Goal: Task Accomplishment & Management: Complete application form

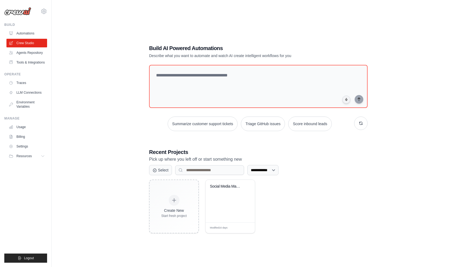
click at [165, 160] on p "Pick up where you left off or start something new" at bounding box center [258, 159] width 219 height 7
click at [131, 158] on div "**********" at bounding box center [258, 138] width 396 height 267
click at [130, 178] on div "**********" at bounding box center [258, 138] width 396 height 267
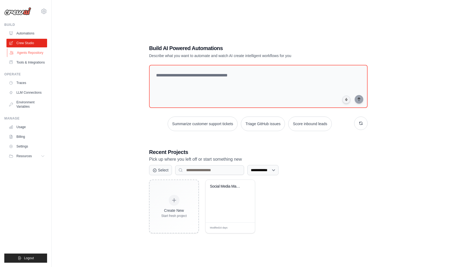
click at [29, 54] on link "Agents Repository" at bounding box center [27, 52] width 41 height 9
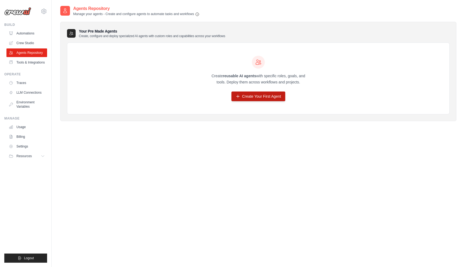
click at [252, 96] on link "Create Your First Agent" at bounding box center [259, 97] width 54 height 10
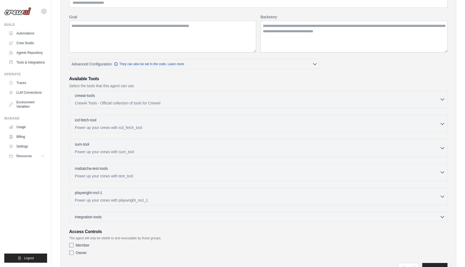
scroll to position [63, 0]
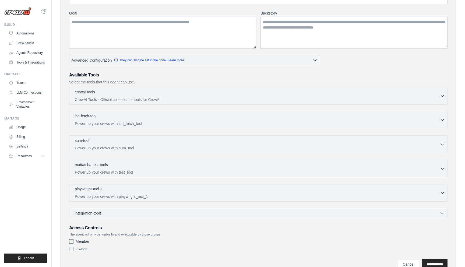
click at [119, 120] on div "icd-fetch-tool 0 selected Power up your crews with icd_fetch_tool" at bounding box center [257, 119] width 365 height 13
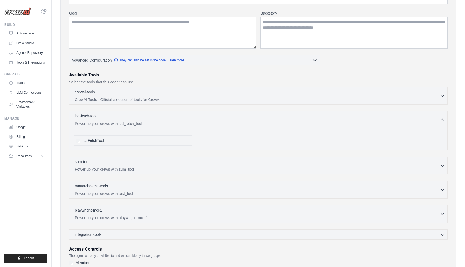
click at [116, 120] on div "icd-fetch-tool 0 selected Power up your crews with icd_fetch_tool" at bounding box center [257, 119] width 365 height 13
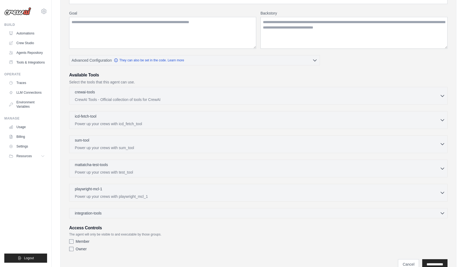
click at [107, 145] on div "sum-tool 0 selected Power up your crews with sum_tool" at bounding box center [257, 144] width 365 height 13
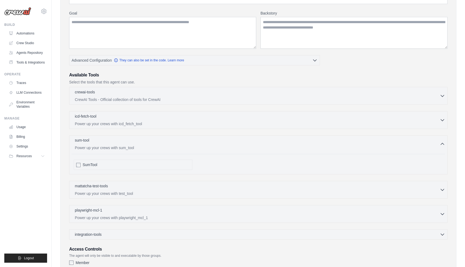
click at [107, 145] on div "sum-tool 0 selected Power up your crews with sum_tool" at bounding box center [257, 144] width 365 height 13
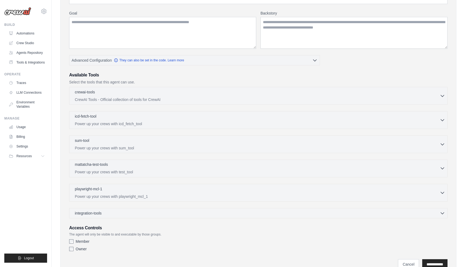
click at [105, 166] on p "mattatcha-test-tools" at bounding box center [91, 164] width 33 height 5
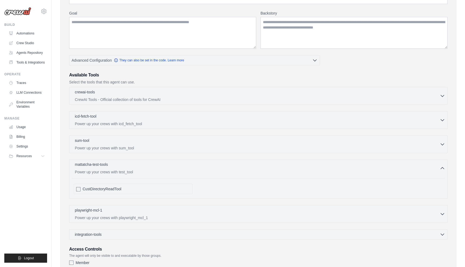
click at [105, 166] on p "mattatcha-test-tools" at bounding box center [91, 164] width 33 height 5
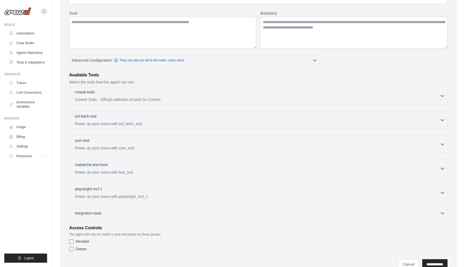
scroll to position [72, 0]
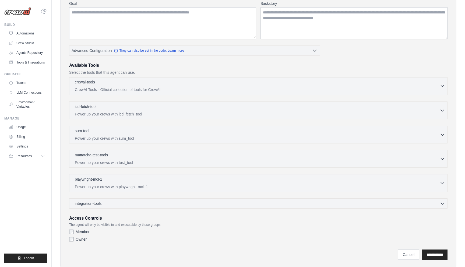
click at [117, 83] on div "crewai-tools 0 selected" at bounding box center [257, 82] width 365 height 6
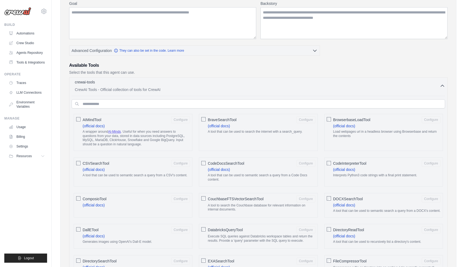
click at [117, 83] on div "crewai-tools 0 selected" at bounding box center [257, 82] width 365 height 6
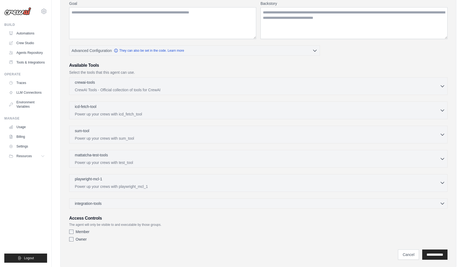
click at [104, 184] on p "Power up your crews with playwright_mcl_1" at bounding box center [257, 186] width 365 height 5
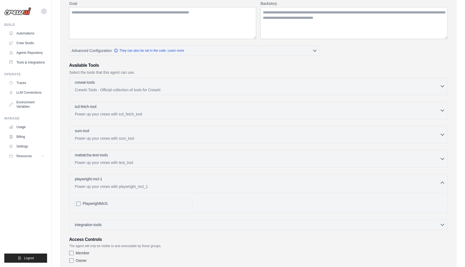
click at [104, 184] on p "Power up your crews with playwright_mcl_1" at bounding box center [257, 186] width 365 height 5
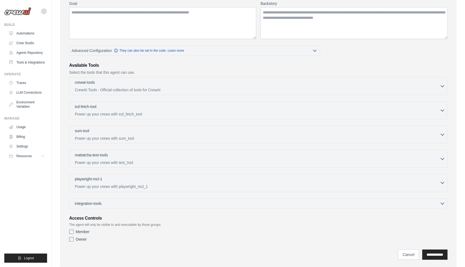
scroll to position [87, 0]
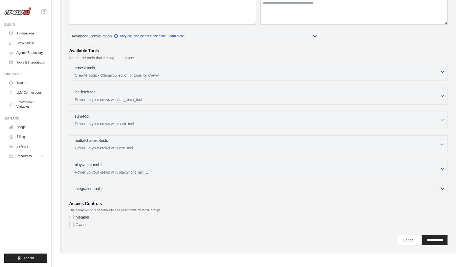
click at [102, 186] on span "integration-tools" at bounding box center [88, 188] width 27 height 5
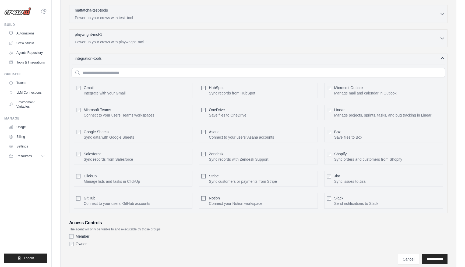
scroll to position [236, 0]
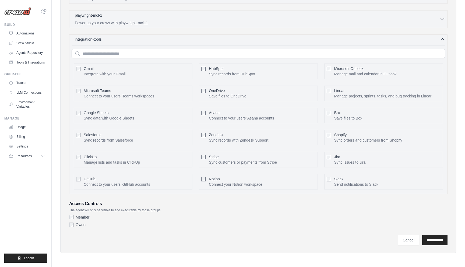
click at [102, 40] on span "integration-tools" at bounding box center [88, 39] width 27 height 5
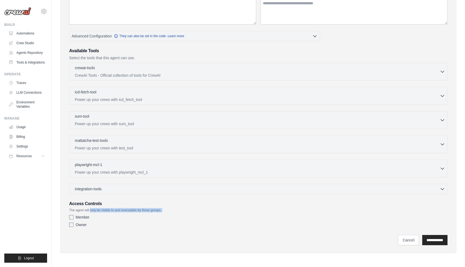
drag, startPoint x: 91, startPoint y: 211, endPoint x: 121, endPoint y: 213, distance: 30.0
click at [121, 213] on div "Access Controls The agent will only be visible to and executable by those group…" at bounding box center [258, 215] width 379 height 29
click at [122, 212] on p "The agent will only be visible to and executable by those groups." at bounding box center [258, 210] width 379 height 4
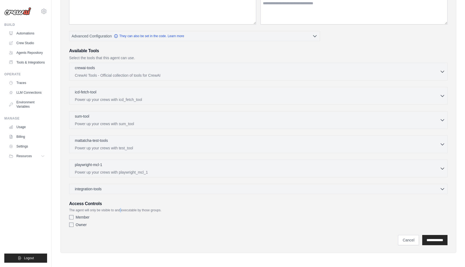
click at [122, 212] on p "The agent will only be visible to and executable by those groups." at bounding box center [258, 210] width 379 height 4
click at [128, 212] on p "The agent will only be visible to and executable by those groups." at bounding box center [258, 210] width 379 height 4
click at [135, 212] on p "The agent will only be visible to and executable by those groups." at bounding box center [258, 210] width 379 height 4
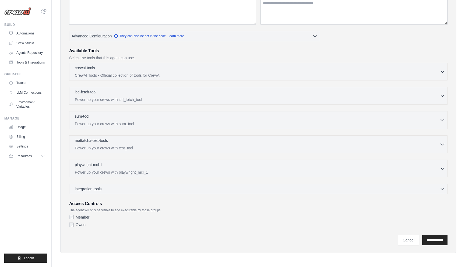
click at [146, 211] on p "The agent will only be visible to and executable by those groups." at bounding box center [258, 210] width 379 height 4
click at [136, 211] on p "The agent will only be visible to and executable by those groups." at bounding box center [258, 210] width 379 height 4
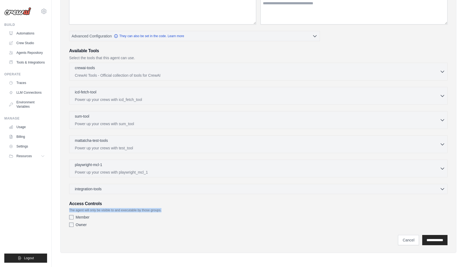
click at [123, 209] on p "The agent will only be visible to and executable by those groups." at bounding box center [258, 210] width 379 height 4
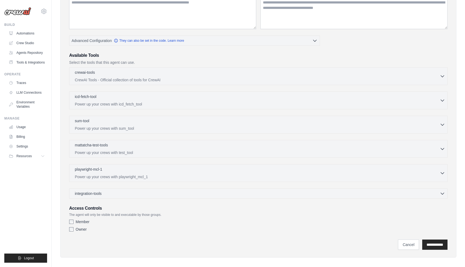
scroll to position [0, 0]
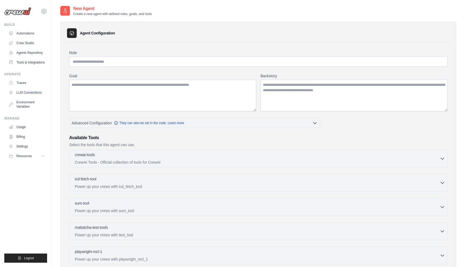
click at [259, 46] on div "Role Goal [GEOGRAPHIC_DATA] Advanced Configuration They can also be set in the …" at bounding box center [258, 188] width 383 height 291
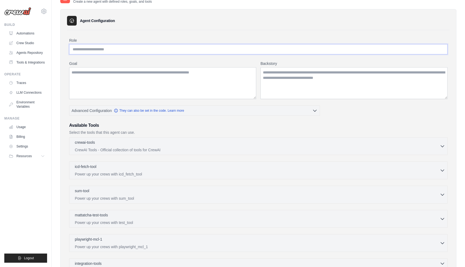
click at [254, 52] on input "Role" at bounding box center [258, 49] width 379 height 10
click at [246, 73] on textarea "Goal" at bounding box center [162, 83] width 187 height 32
click at [292, 88] on textarea "Backstory" at bounding box center [354, 83] width 187 height 32
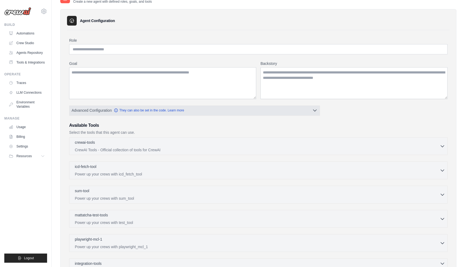
click at [311, 110] on button "Advanced Configuration They can also be set in the code. Learn more" at bounding box center [194, 111] width 250 height 10
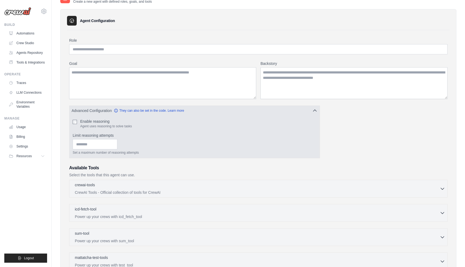
click at [96, 124] on label "Enable reasoning" at bounding box center [106, 121] width 52 height 5
click at [93, 123] on label "Enable reasoning" at bounding box center [106, 121] width 52 height 5
drag, startPoint x: 93, startPoint y: 128, endPoint x: 128, endPoint y: 128, distance: 35.8
click at [128, 128] on p "Agent uses reasoning to solve tasks" at bounding box center [106, 126] width 52 height 4
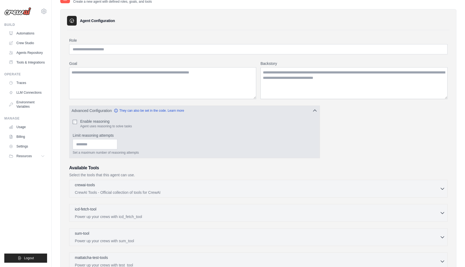
click at [128, 128] on p "Agent uses reasoning to solve tasks" at bounding box center [106, 126] width 52 height 4
click at [123, 129] on div "Enable reasoning Agent uses reasoning to solve tasks Limit reasoning attempts S…" at bounding box center [195, 137] width 244 height 36
click at [96, 144] on input "Limit reasoning attempts" at bounding box center [95, 144] width 45 height 10
click at [87, 138] on label "Limit reasoning attempts" at bounding box center [195, 135] width 244 height 5
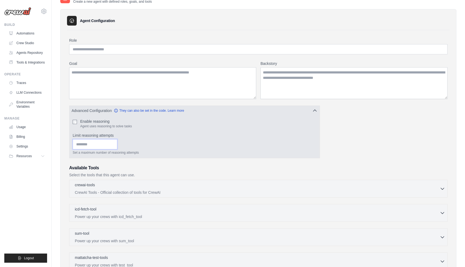
click at [87, 139] on input "Limit reasoning attempts" at bounding box center [95, 144] width 45 height 10
click at [87, 138] on label "Limit reasoning attempts" at bounding box center [195, 135] width 244 height 5
click at [87, 139] on input "Limit reasoning attempts" at bounding box center [95, 144] width 45 height 10
click at [87, 138] on label "Limit reasoning attempts" at bounding box center [195, 135] width 244 height 5
click at [87, 139] on input "Limit reasoning attempts" at bounding box center [95, 144] width 45 height 10
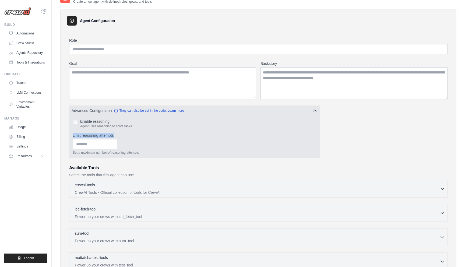
click at [95, 138] on div "Limit reasoning attempts Set a maximum number of reasoning attempts" at bounding box center [195, 144] width 244 height 22
click at [93, 145] on input "Limit reasoning attempts" at bounding box center [95, 144] width 45 height 10
click at [88, 153] on p "Set a maximum number of reasoning attempts" at bounding box center [195, 153] width 244 height 4
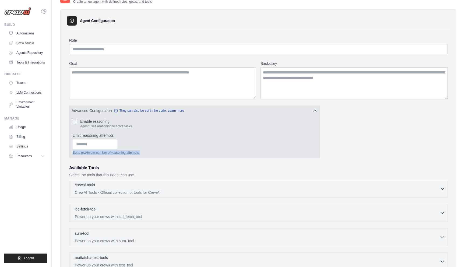
click at [102, 153] on p "Set a maximum number of reasoning attempts" at bounding box center [195, 153] width 244 height 4
click at [116, 154] on p "Set a maximum number of reasoning attempts" at bounding box center [195, 153] width 244 height 4
click at [135, 155] on div "Enable reasoning Agent uses reasoning to solve tasks Limit reasoning attempts S…" at bounding box center [194, 137] width 250 height 43
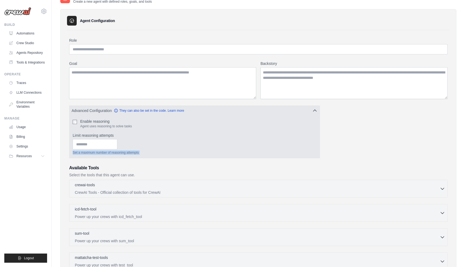
click at [135, 155] on div "Enable reasoning Agent uses reasoning to solve tasks Limit reasoning attempts S…" at bounding box center [194, 137] width 250 height 43
click at [135, 154] on p "Set a maximum number of reasoning attempts" at bounding box center [195, 153] width 244 height 4
click at [137, 154] on p "Set a maximum number of reasoning attempts" at bounding box center [195, 153] width 244 height 4
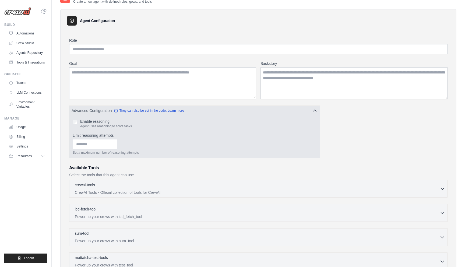
click at [137, 154] on p "Set a maximum number of reasoning attempts" at bounding box center [195, 153] width 244 height 4
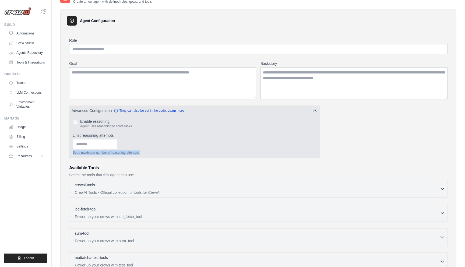
click at [217, 119] on div "Enable reasoning Agent uses reasoning to solve tasks" at bounding box center [195, 124] width 244 height 10
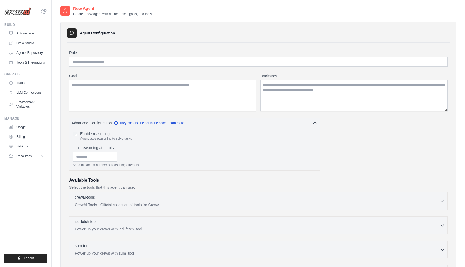
click at [89, 31] on h3 "Agent Configuration" at bounding box center [97, 32] width 35 height 5
click at [102, 34] on h3 "Agent Configuration" at bounding box center [97, 32] width 35 height 5
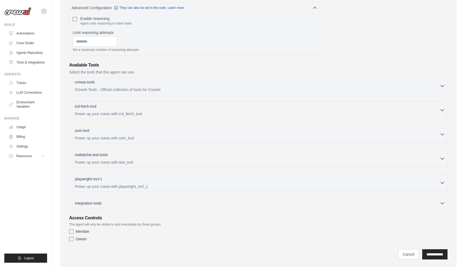
scroll to position [115, 0]
click at [41, 12] on icon at bounding box center [44, 11] width 6 height 6
click at [62, 33] on span "Settings" at bounding box center [67, 33] width 43 height 5
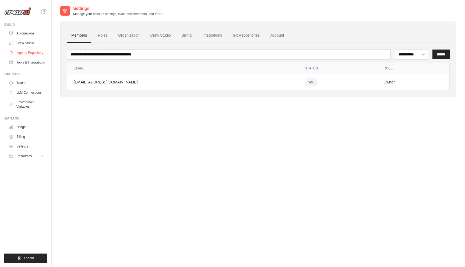
click at [26, 54] on link "Agents Repository" at bounding box center [27, 52] width 41 height 9
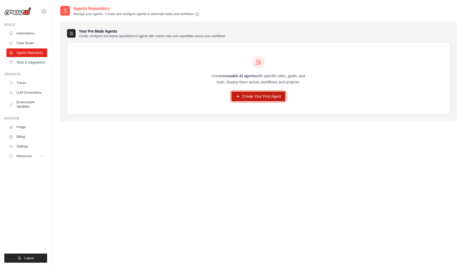
click at [250, 101] on link "Create Your First Agent" at bounding box center [259, 97] width 54 height 10
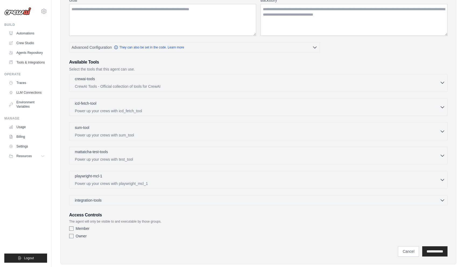
scroll to position [87, 0]
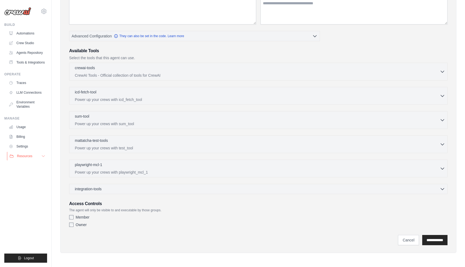
click at [44, 158] on icon at bounding box center [43, 156] width 4 height 4
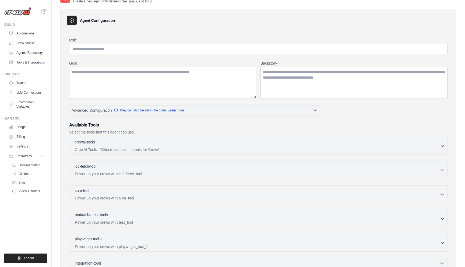
scroll to position [0, 0]
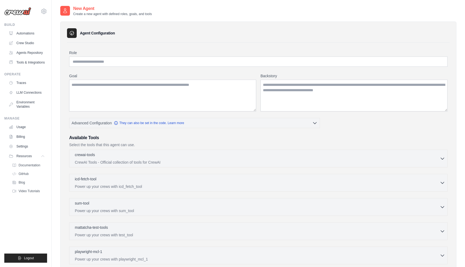
click at [221, 25] on div "Agent Configuration Role Goal [GEOGRAPHIC_DATA] Advanced Configuration" at bounding box center [258, 181] width 396 height 319
click at [198, 23] on div "Agent Configuration Role Goal [GEOGRAPHIC_DATA] Advanced Configuration" at bounding box center [258, 181] width 396 height 319
click at [208, 13] on div "New Agent Create a new agent with defined roles, goals, and tools" at bounding box center [258, 10] width 396 height 11
click at [215, 15] on div "New Agent Create a new agent with defined roles, goals, and tools" at bounding box center [258, 10] width 396 height 11
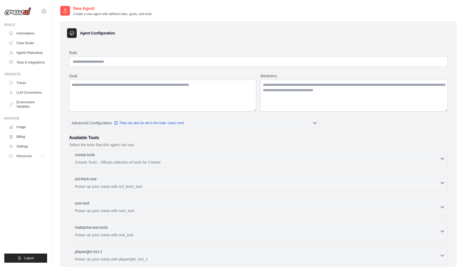
click at [203, 40] on div "Agent Configuration Role Goal [GEOGRAPHIC_DATA] Advanced Configuration" at bounding box center [258, 181] width 396 height 319
